Goal: Task Accomplishment & Management: Complete application form

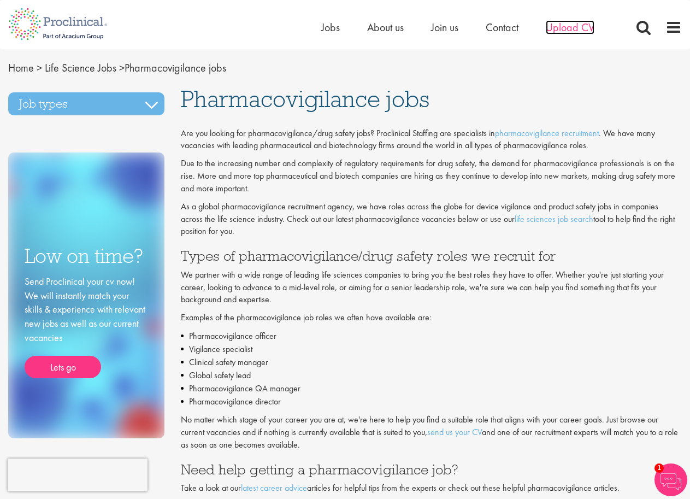
click at [574, 25] on span "Upload CV" at bounding box center [570, 27] width 49 height 14
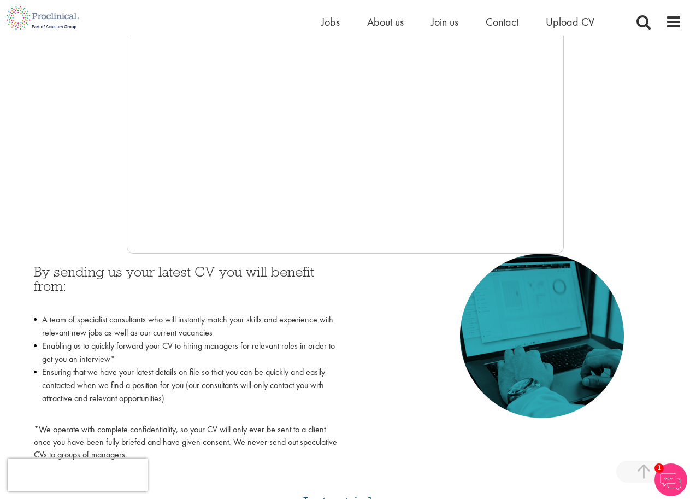
scroll to position [437, 0]
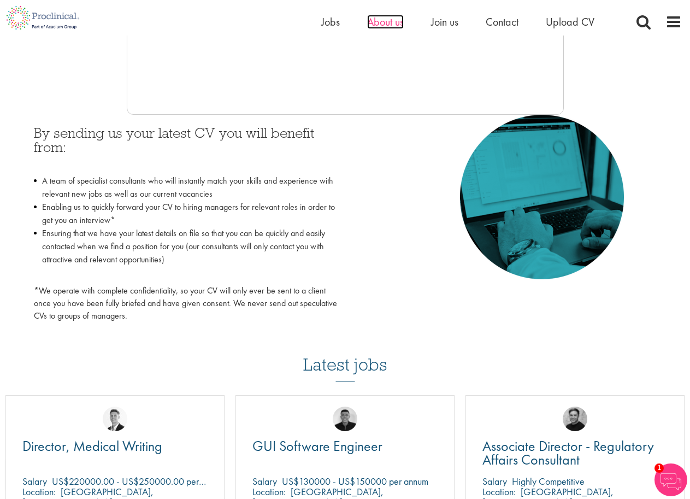
click at [393, 25] on span "About us" at bounding box center [385, 22] width 37 height 14
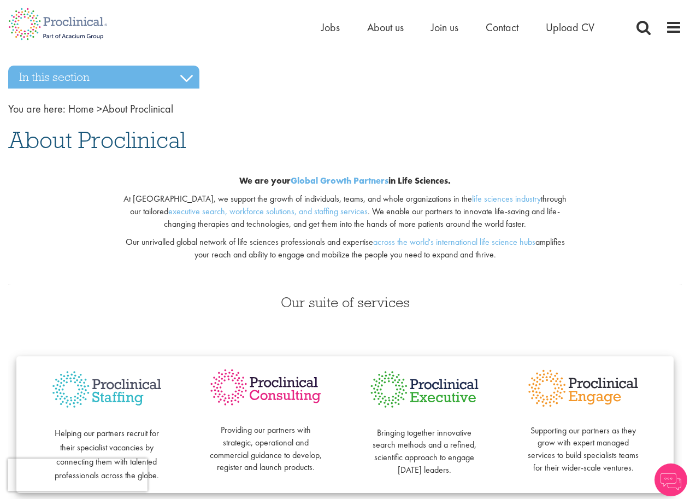
click at [444, 24] on span "Join us" at bounding box center [444, 27] width 27 height 14
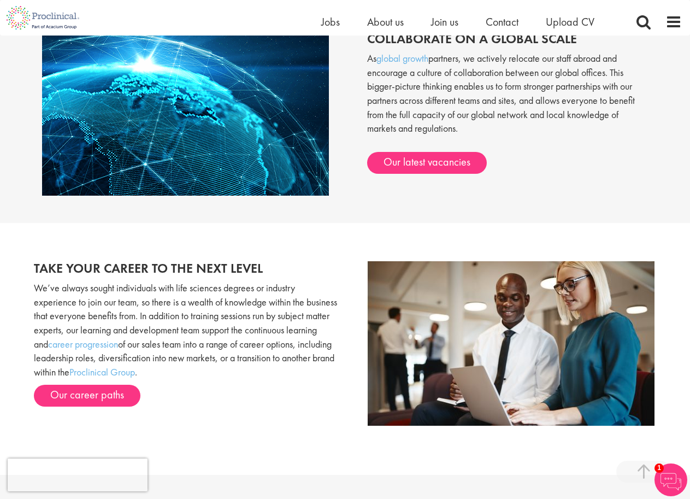
scroll to position [1038, 0]
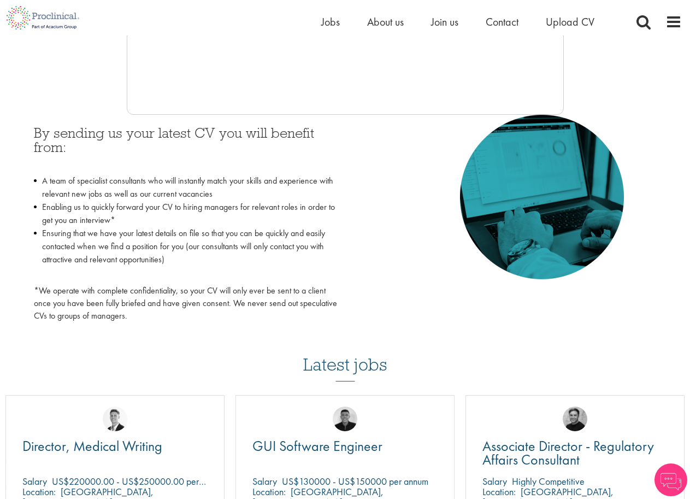
scroll to position [437, 0]
